Goal: Transaction & Acquisition: Subscribe to service/newsletter

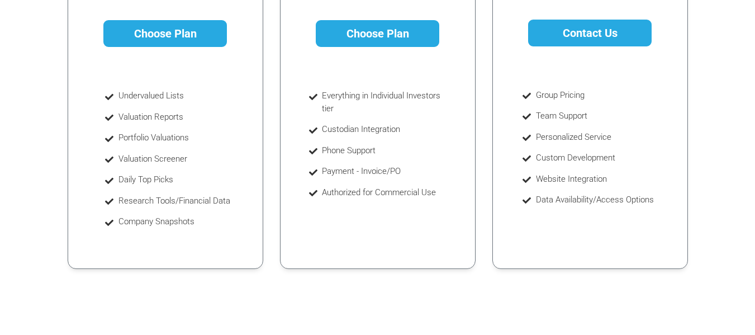
scroll to position [335, 0]
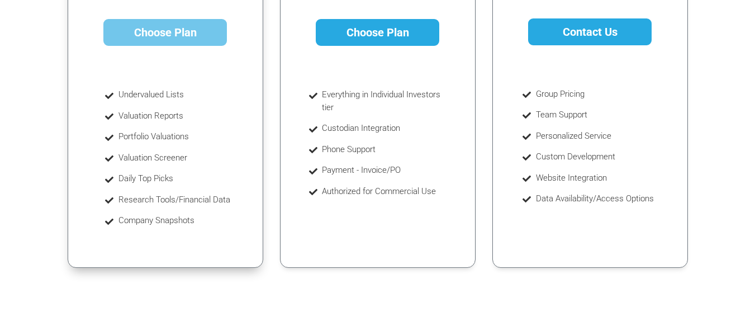
click at [169, 33] on link "Choose Plan" at bounding box center [164, 32] width 123 height 27
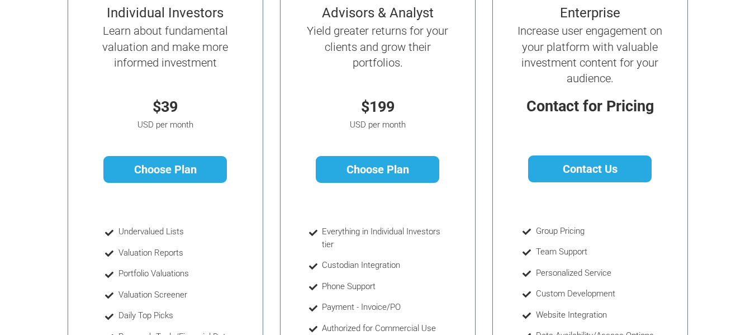
scroll to position [0, 0]
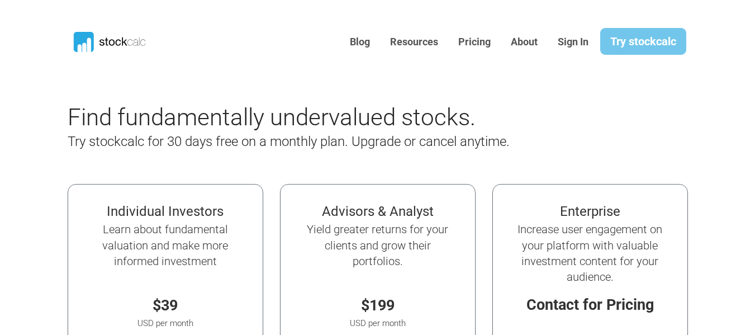
click at [635, 42] on link "Try stockcalc" at bounding box center [643, 41] width 86 height 27
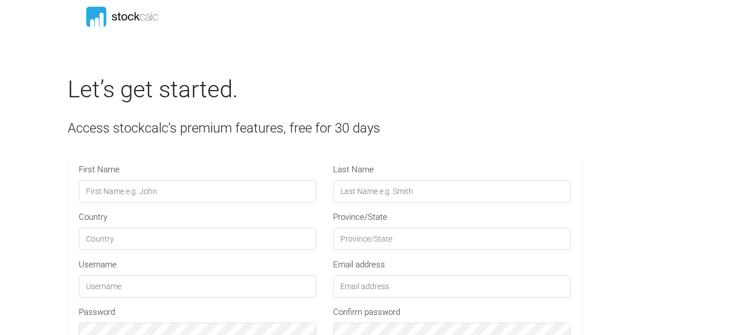
type input "SC30"
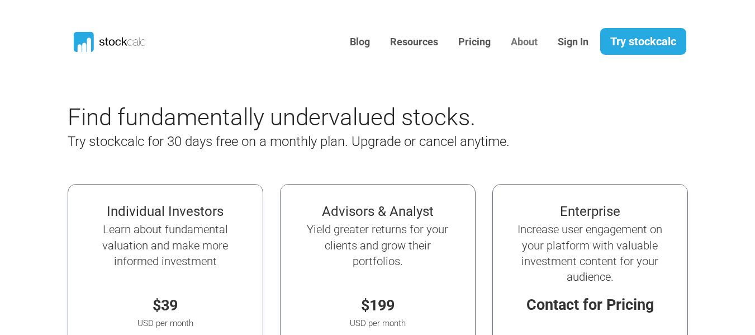
click at [526, 42] on link "About" at bounding box center [524, 41] width 44 height 27
